Goal: Information Seeking & Learning: Learn about a topic

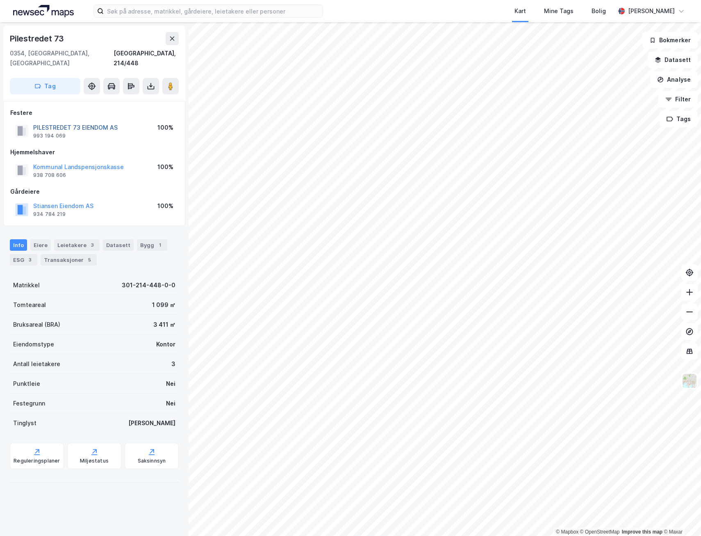
click at [0, 0] on button "PILESTREDET 73 EIENDOM AS" at bounding box center [0, 0] width 0 height 0
click at [0, 0] on button "Stiansen Eiendom AS" at bounding box center [0, 0] width 0 height 0
